Goal: Information Seeking & Learning: Learn about a topic

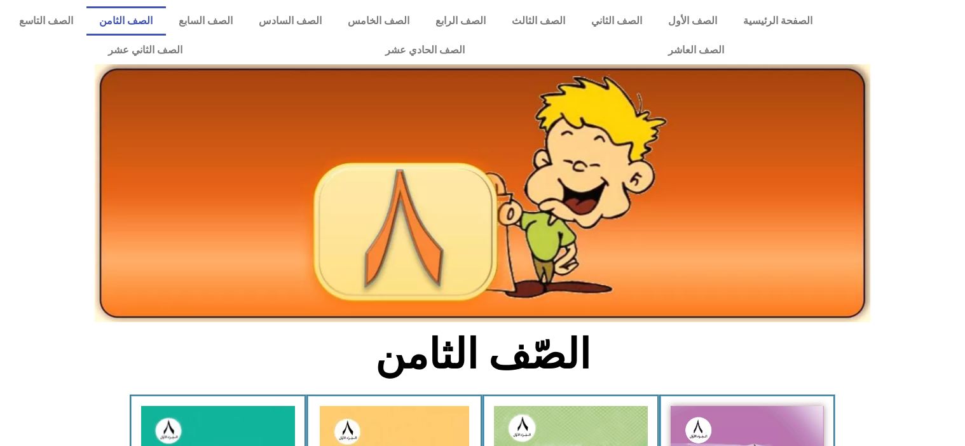
scroll to position [684, 0]
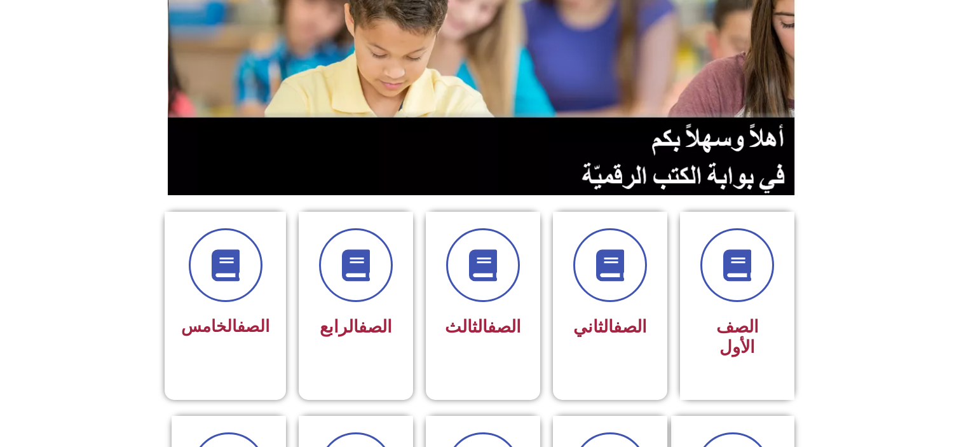
scroll to position [229, 0]
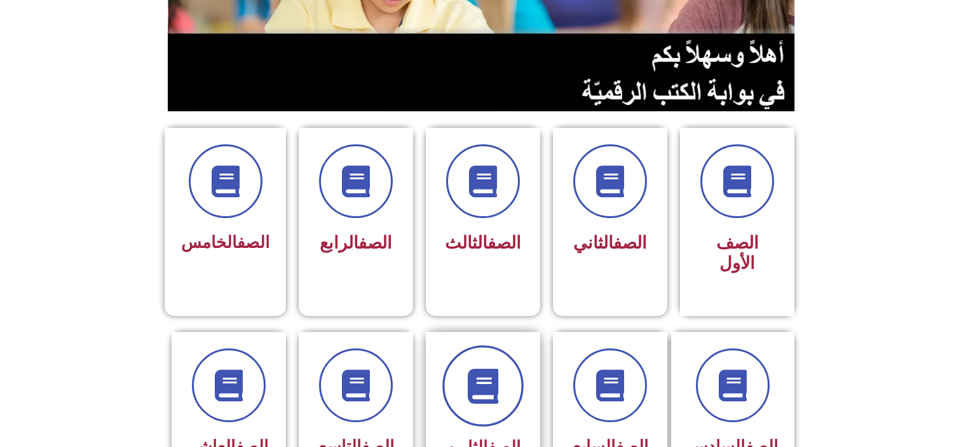
click at [482, 388] on span at bounding box center [483, 385] width 81 height 81
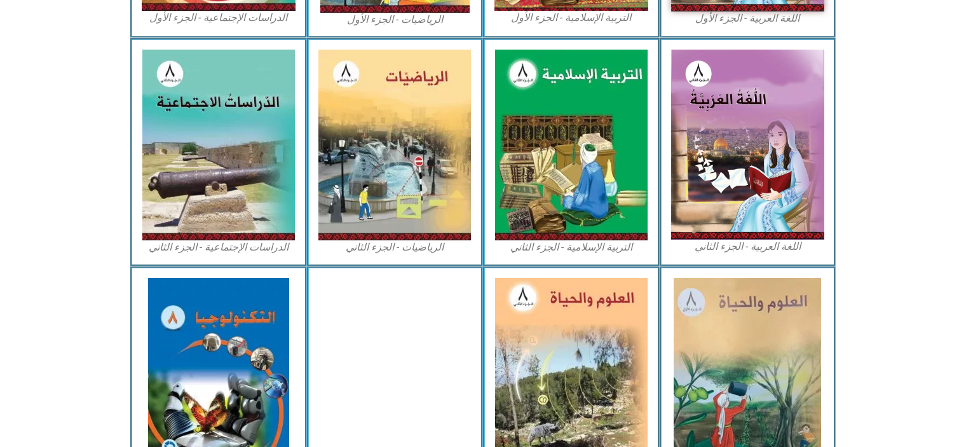
scroll to position [585, 0]
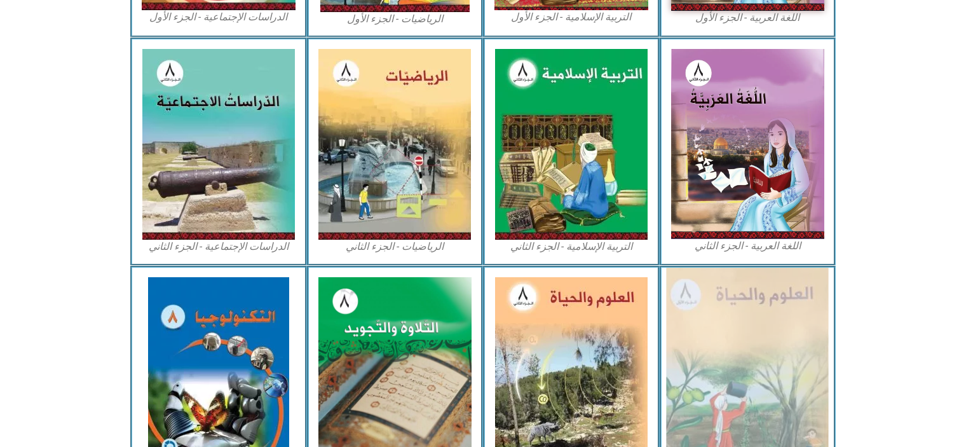
click at [773, 359] on img at bounding box center [748, 373] width 162 height 210
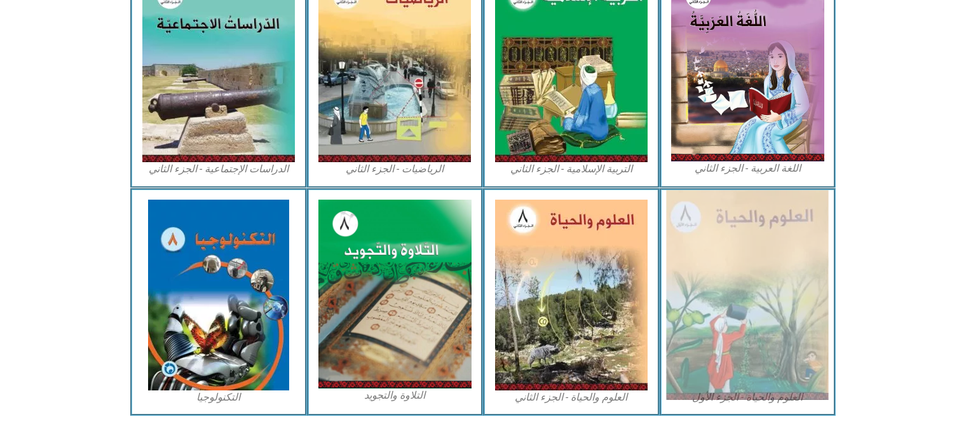
scroll to position [684, 0]
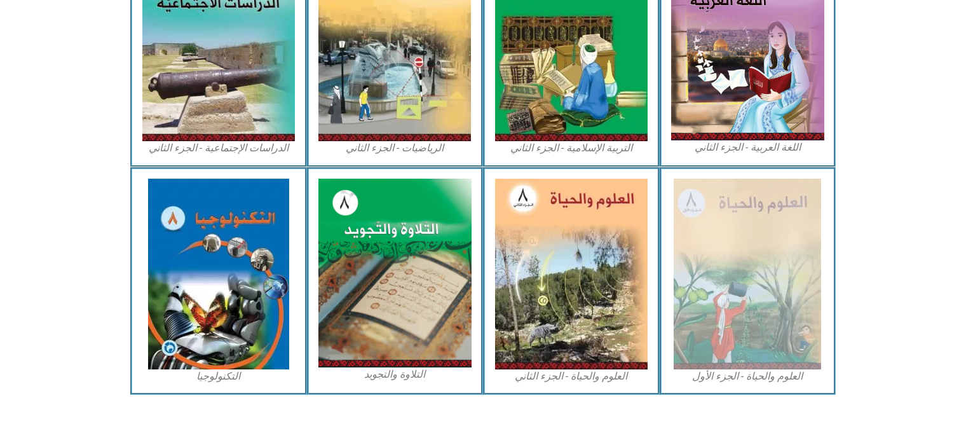
click at [726, 373] on figcaption "العلوم والحياة - الجزء الأول" at bounding box center [748, 376] width 154 height 14
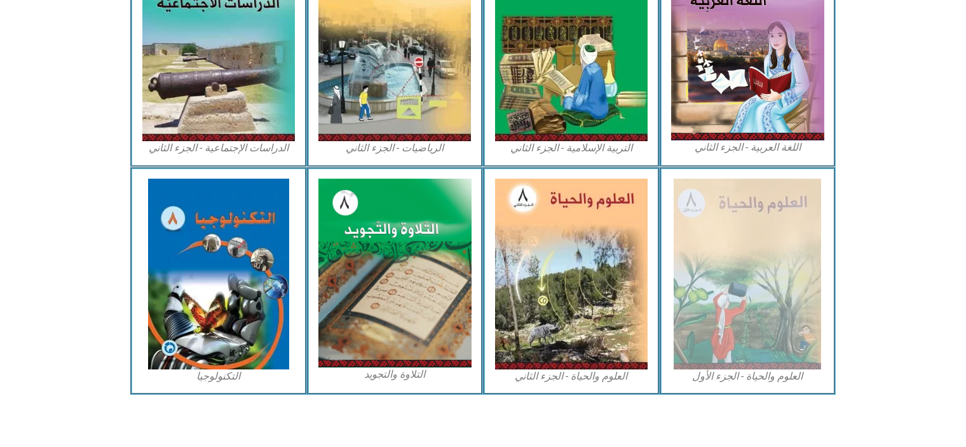
click at [726, 373] on figcaption "العلوم والحياة - الجزء الأول" at bounding box center [748, 376] width 154 height 14
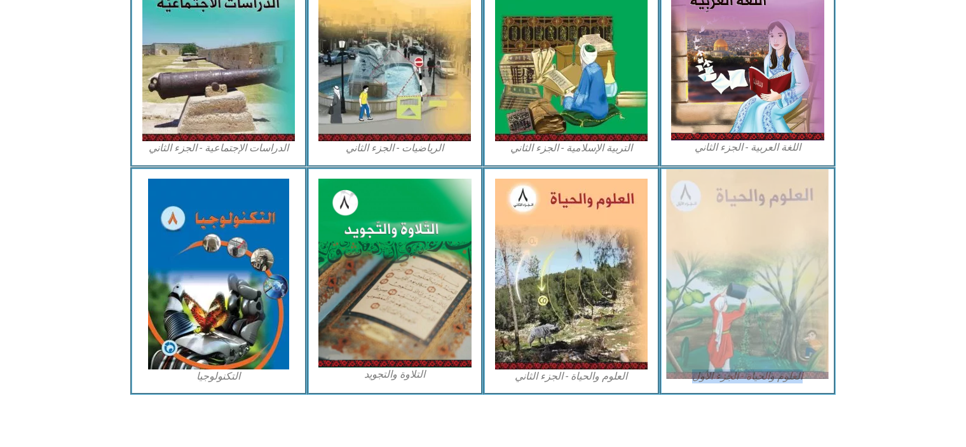
click at [776, 274] on img at bounding box center [748, 274] width 162 height 210
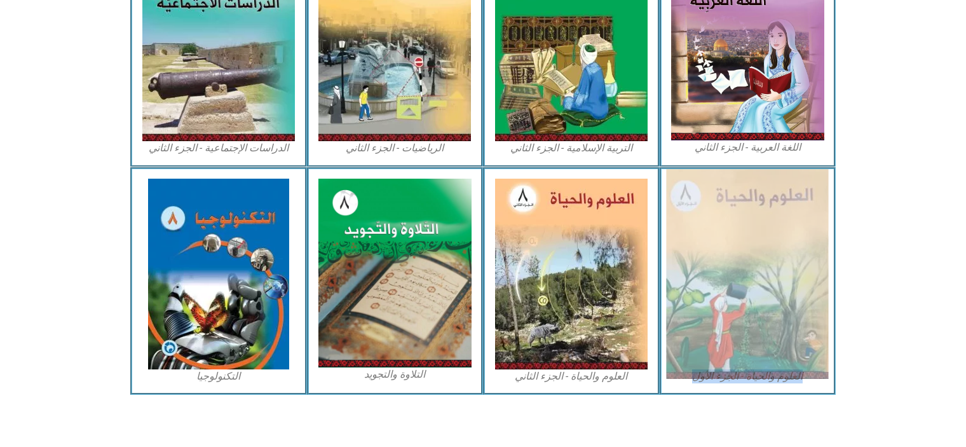
click at [776, 274] on img at bounding box center [748, 274] width 162 height 210
click at [764, 288] on img at bounding box center [748, 274] width 162 height 210
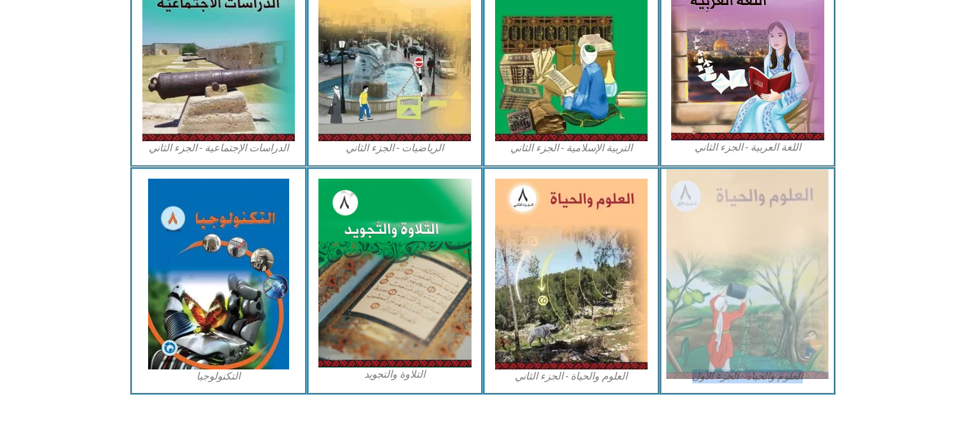
click at [764, 288] on img at bounding box center [748, 274] width 162 height 210
drag, startPoint x: 764, startPoint y: 288, endPoint x: 727, endPoint y: 318, distance: 47.5
click at [727, 318] on img at bounding box center [748, 274] width 162 height 210
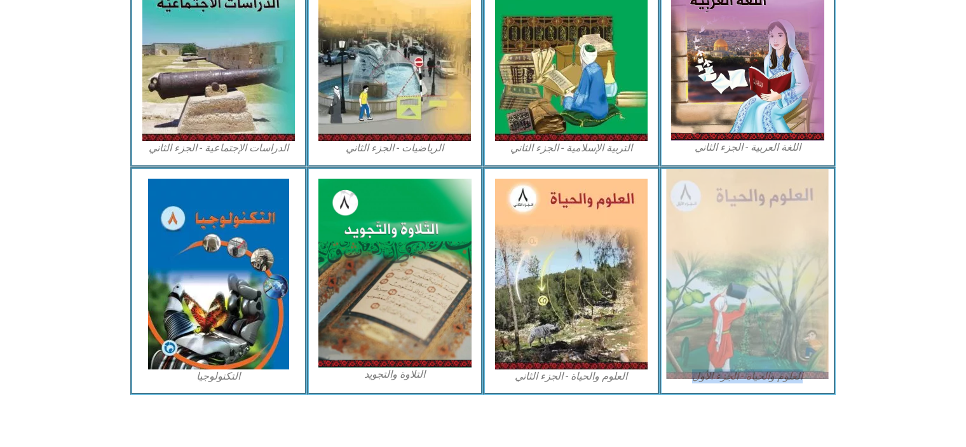
click at [727, 318] on img at bounding box center [748, 274] width 162 height 210
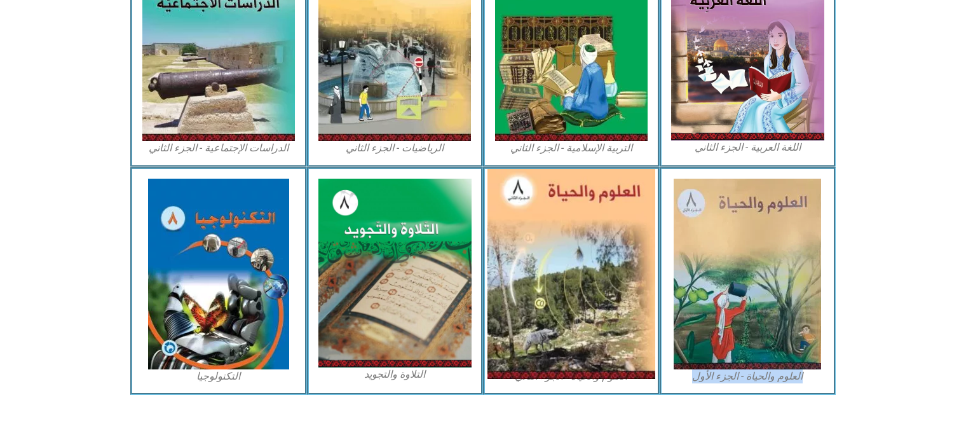
click at [549, 302] on img at bounding box center [572, 274] width 168 height 210
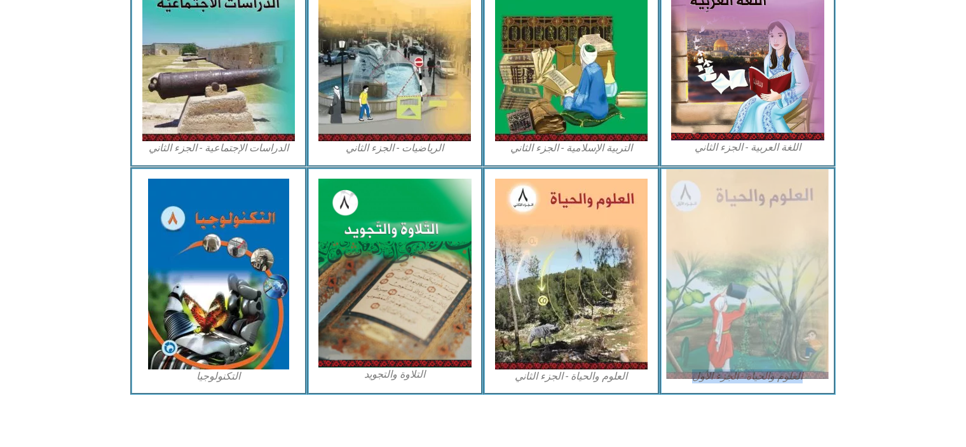
click at [757, 289] on img at bounding box center [748, 274] width 162 height 210
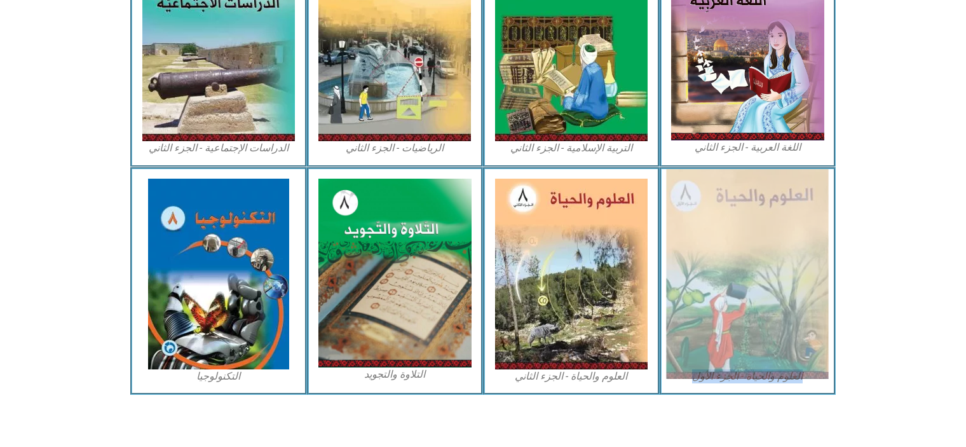
click at [757, 289] on img at bounding box center [748, 274] width 162 height 210
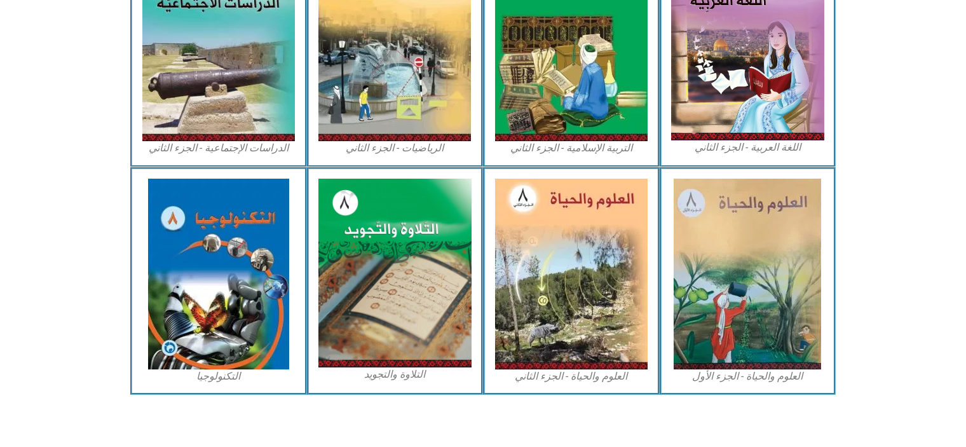
click at [909, 277] on section "العلوم والحياة - الجزء الأول العلوم والحياة - الجزء الثاني التلاوة والتجويد الت…" at bounding box center [483, 281] width 966 height 228
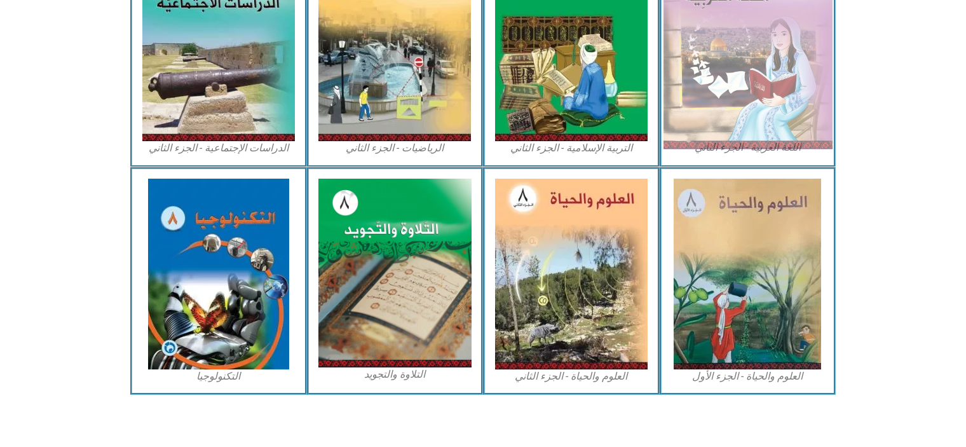
click at [795, 109] on img at bounding box center [747, 45] width 169 height 209
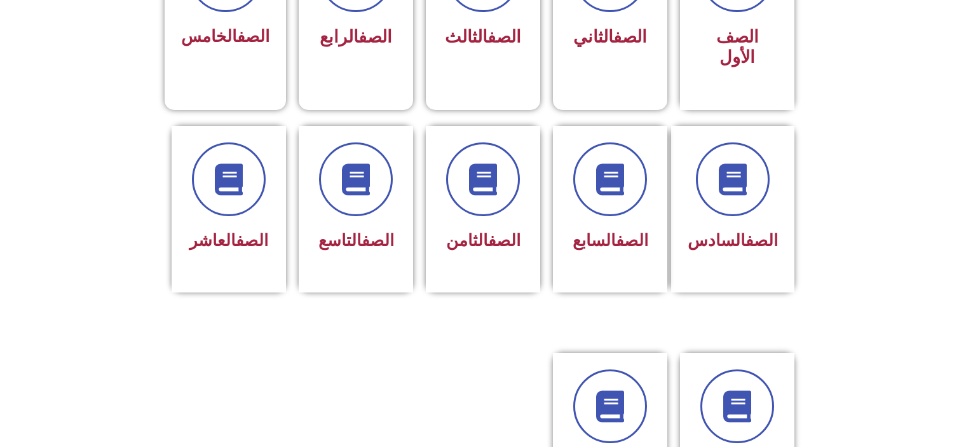
scroll to position [458, 0]
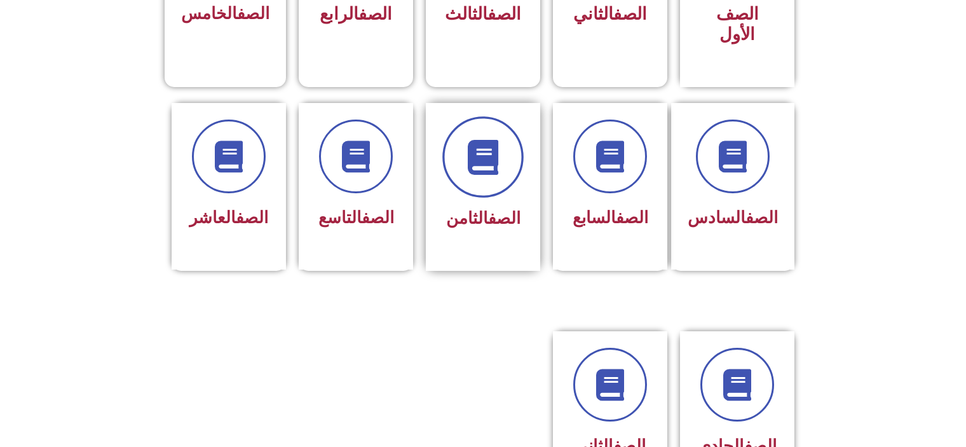
click at [487, 139] on icon at bounding box center [483, 156] width 35 height 35
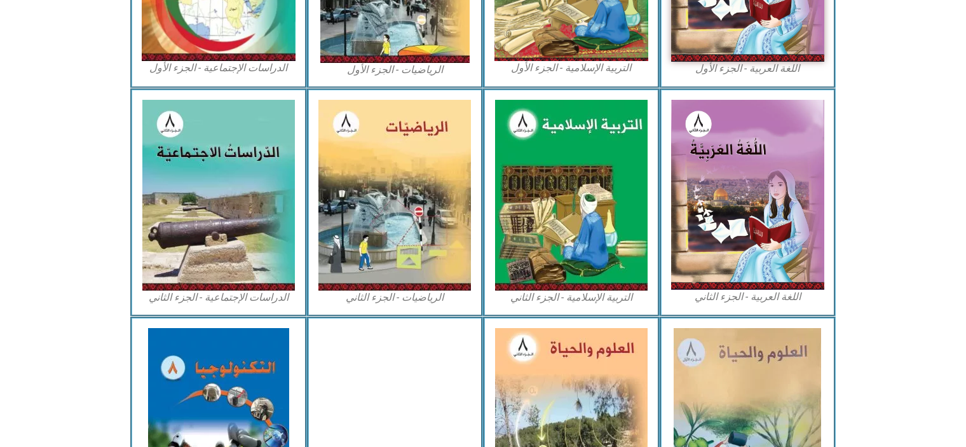
scroll to position [610, 0]
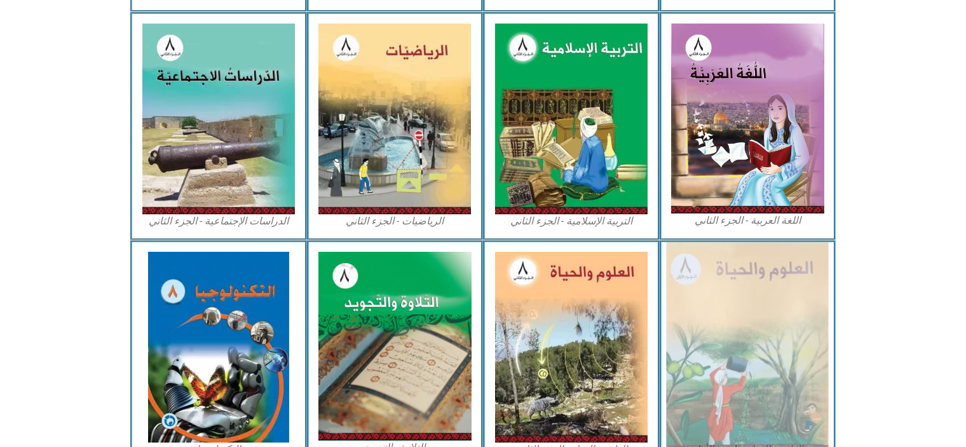
click at [737, 342] on img at bounding box center [748, 347] width 162 height 210
click at [740, 382] on img at bounding box center [748, 347] width 162 height 210
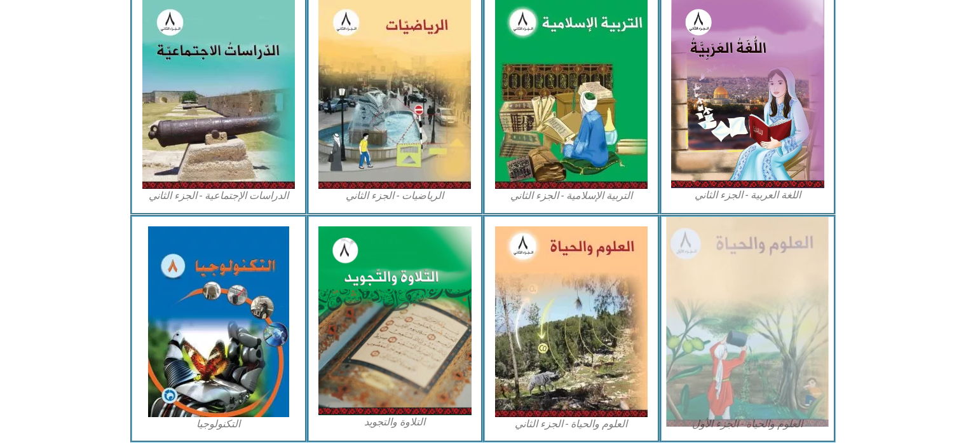
scroll to position [684, 0]
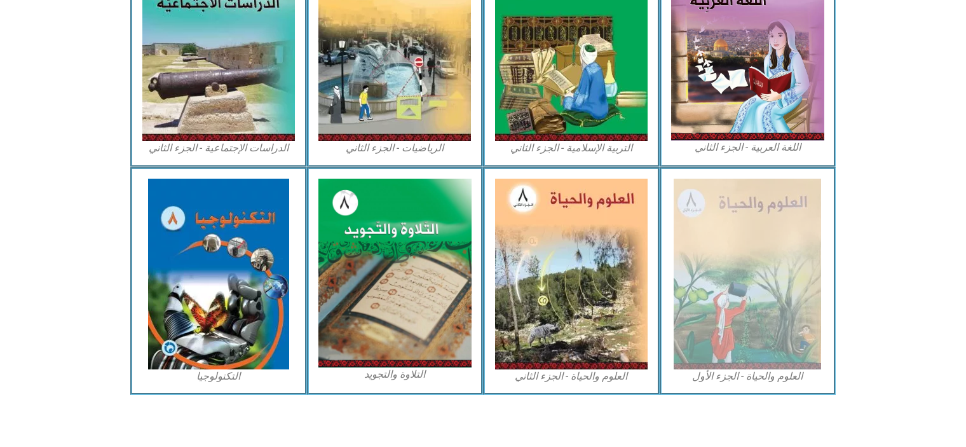
click at [732, 380] on figcaption "العلوم والحياة - الجزء الأول" at bounding box center [748, 376] width 154 height 14
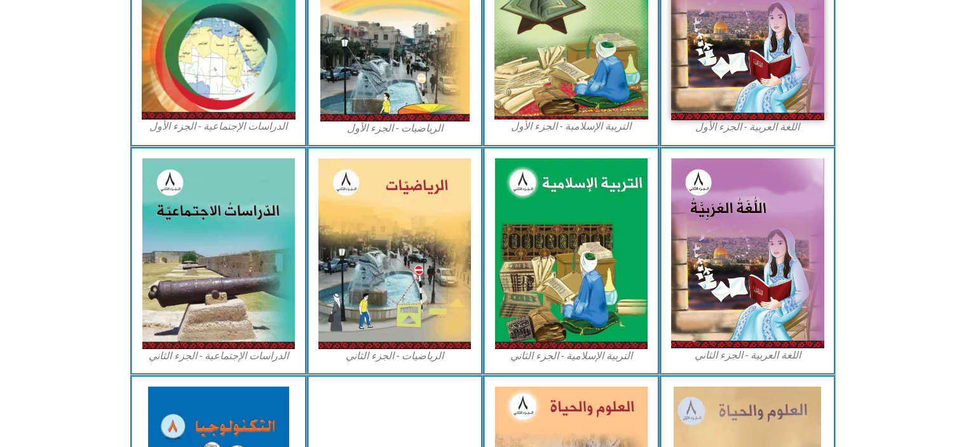
scroll to position [483, 0]
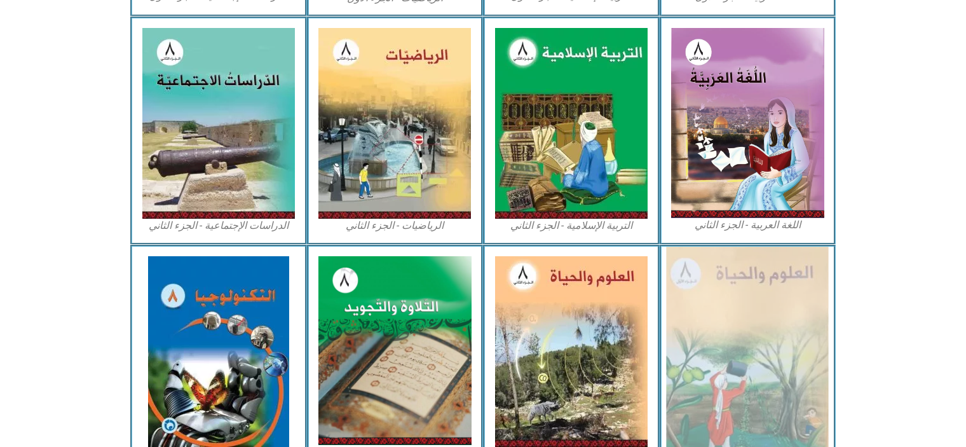
scroll to position [610, 0]
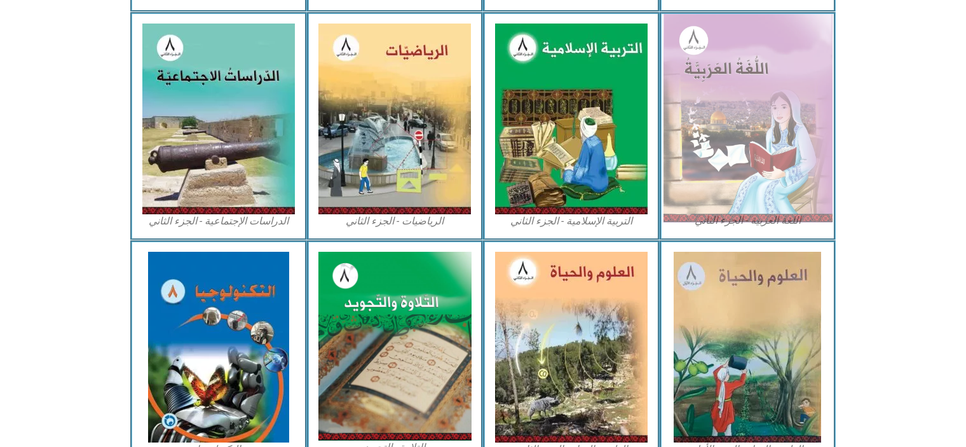
click at [768, 71] on img at bounding box center [747, 118] width 169 height 209
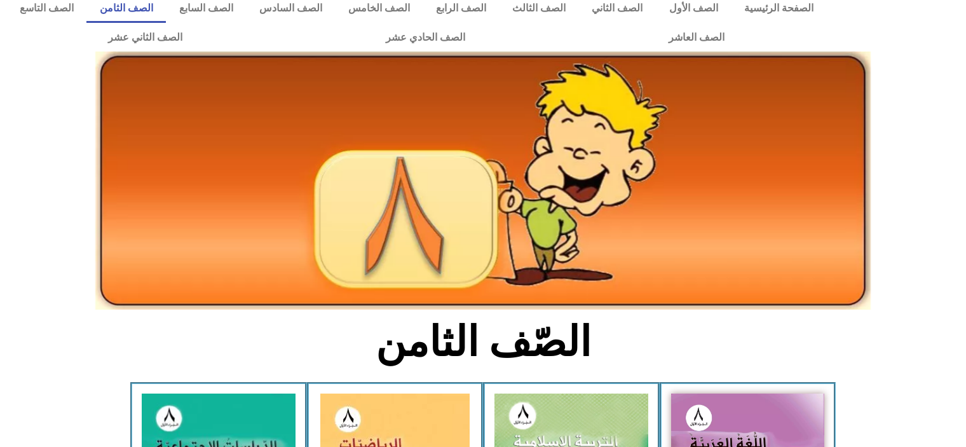
scroll to position [0, 0]
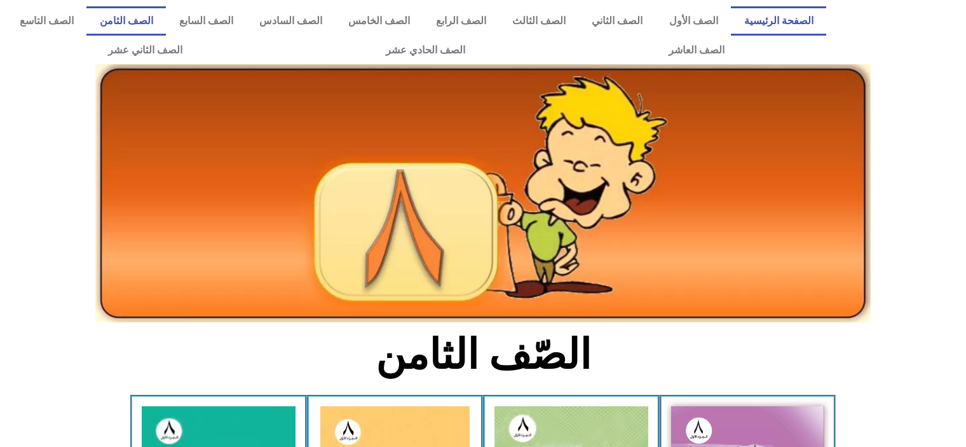
click at [776, 18] on link "الصفحة الرئيسية" at bounding box center [778, 20] width 95 height 29
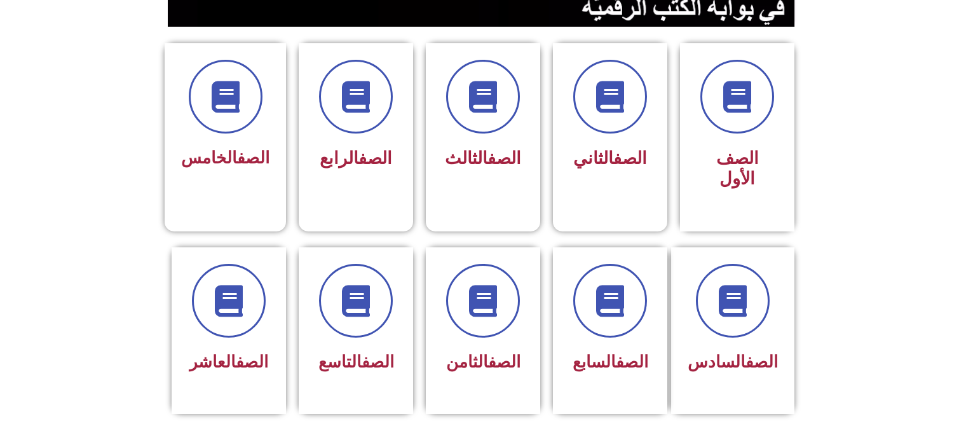
scroll to position [432, 0]
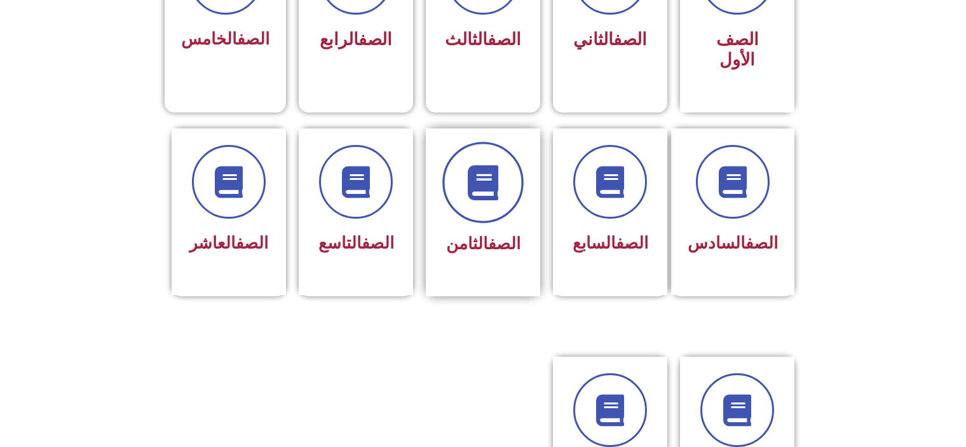
click at [463, 177] on span at bounding box center [483, 182] width 81 height 81
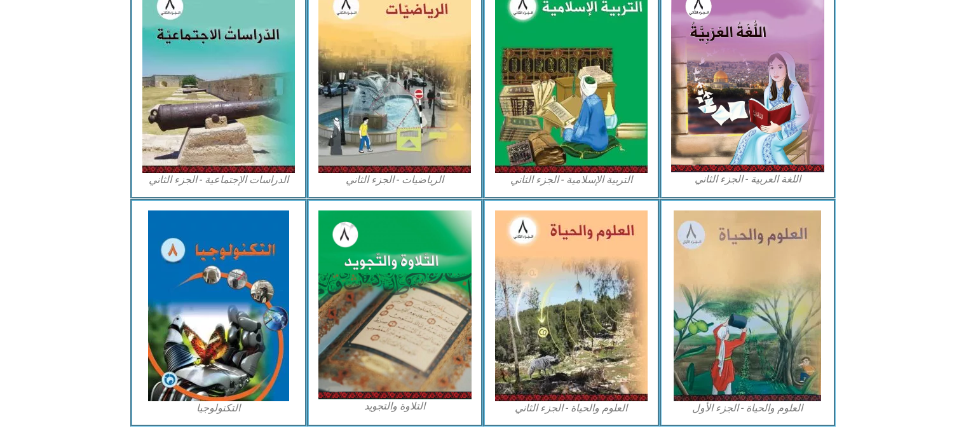
scroll to position [684, 0]
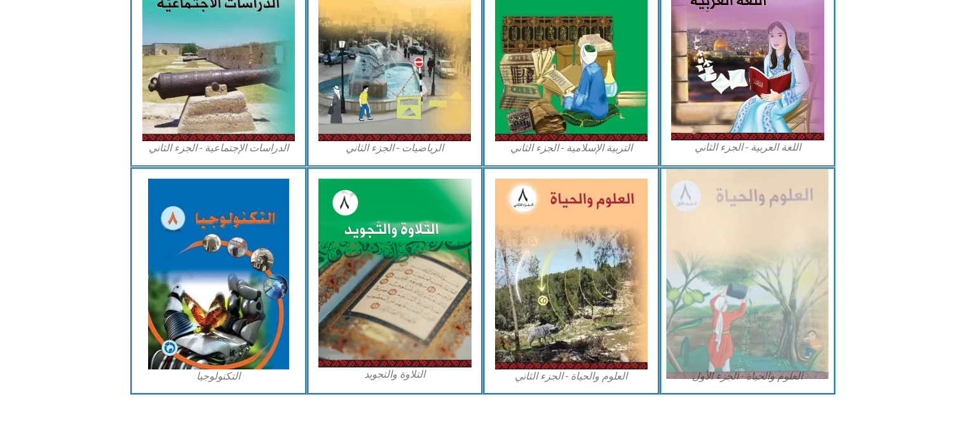
click at [766, 298] on img at bounding box center [748, 274] width 162 height 210
